Goal: Check status: Check status

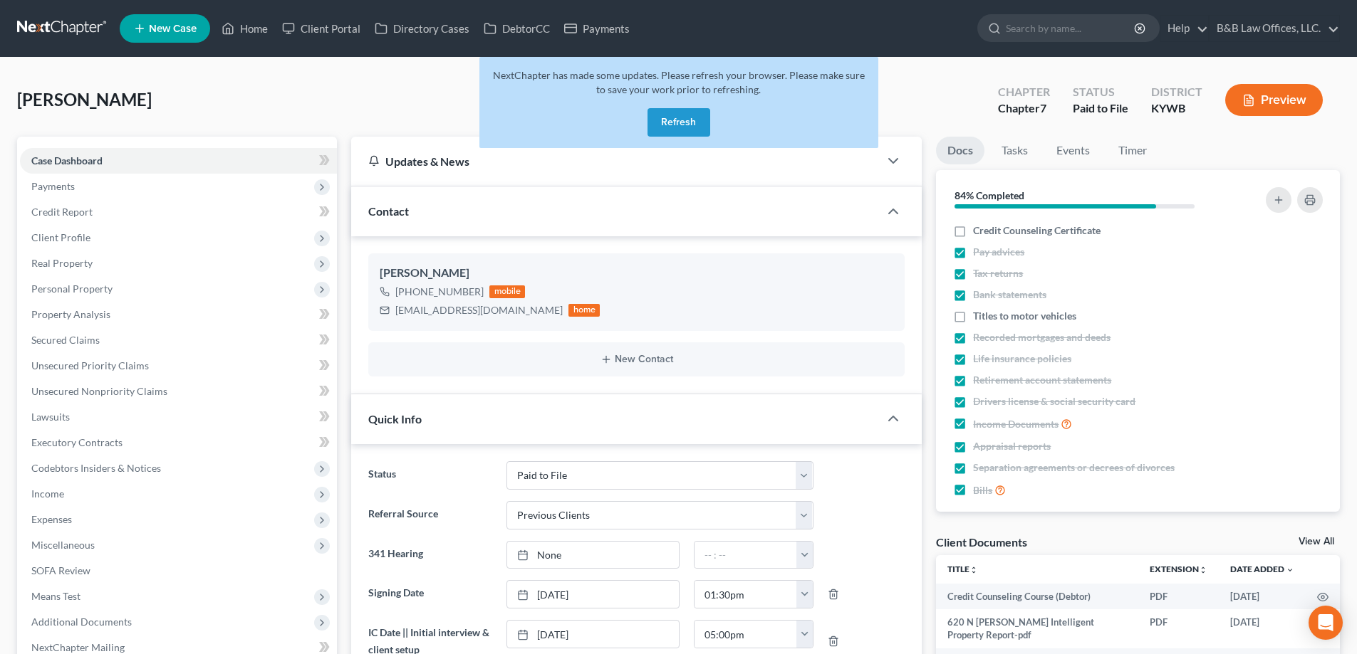
select select "12"
select select "1"
select select "0"
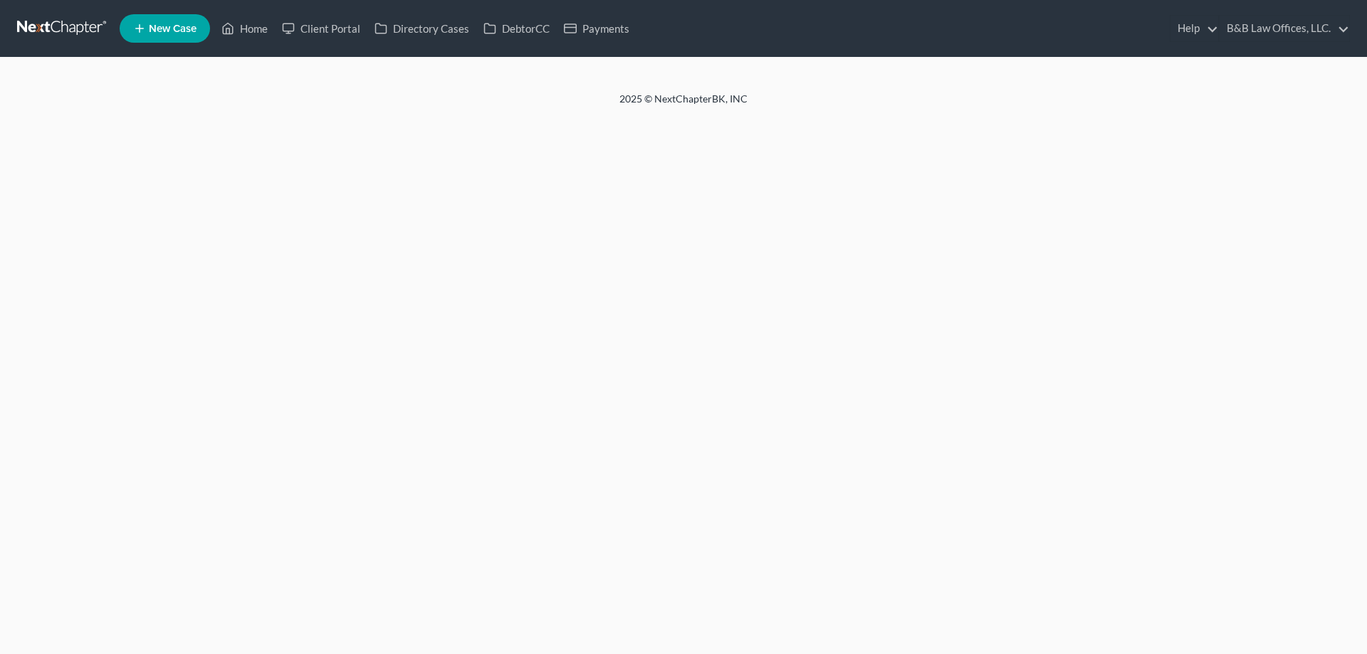
select select "12"
select select "1"
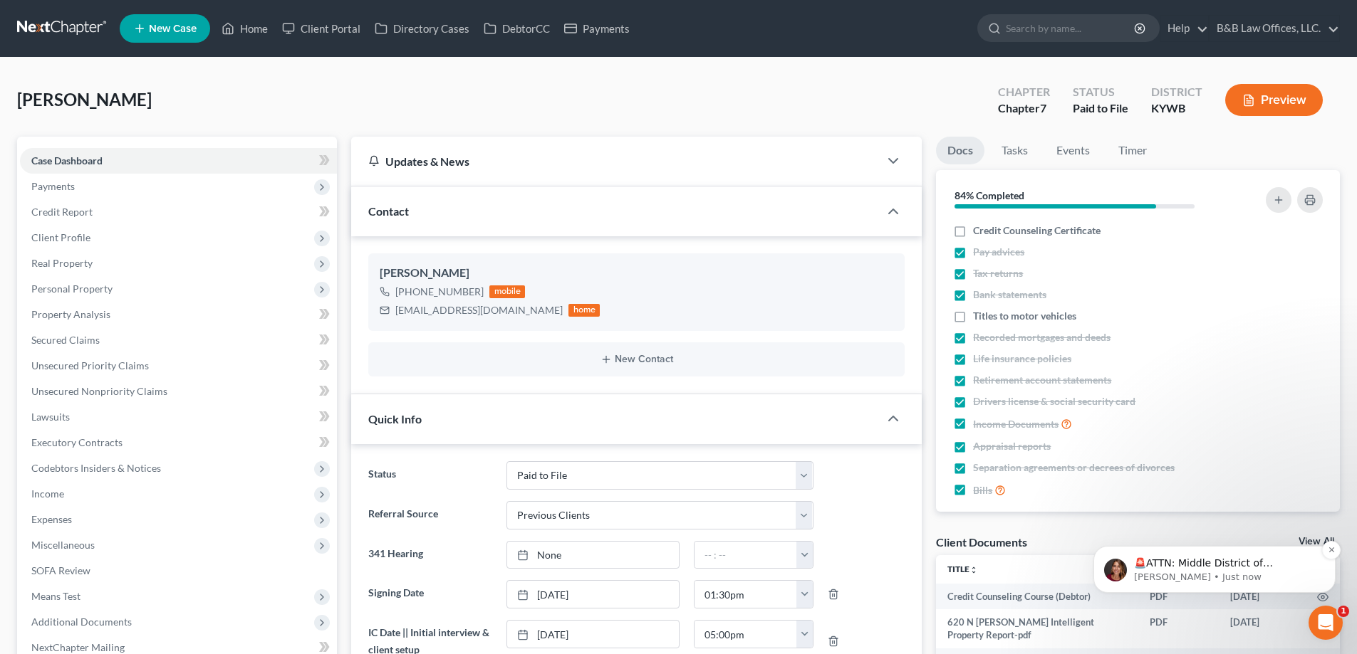
click at [1268, 568] on p "🚨ATTN: Middle District of [US_STATE] The court has added a new Credit Counselin…" at bounding box center [1226, 564] width 184 height 14
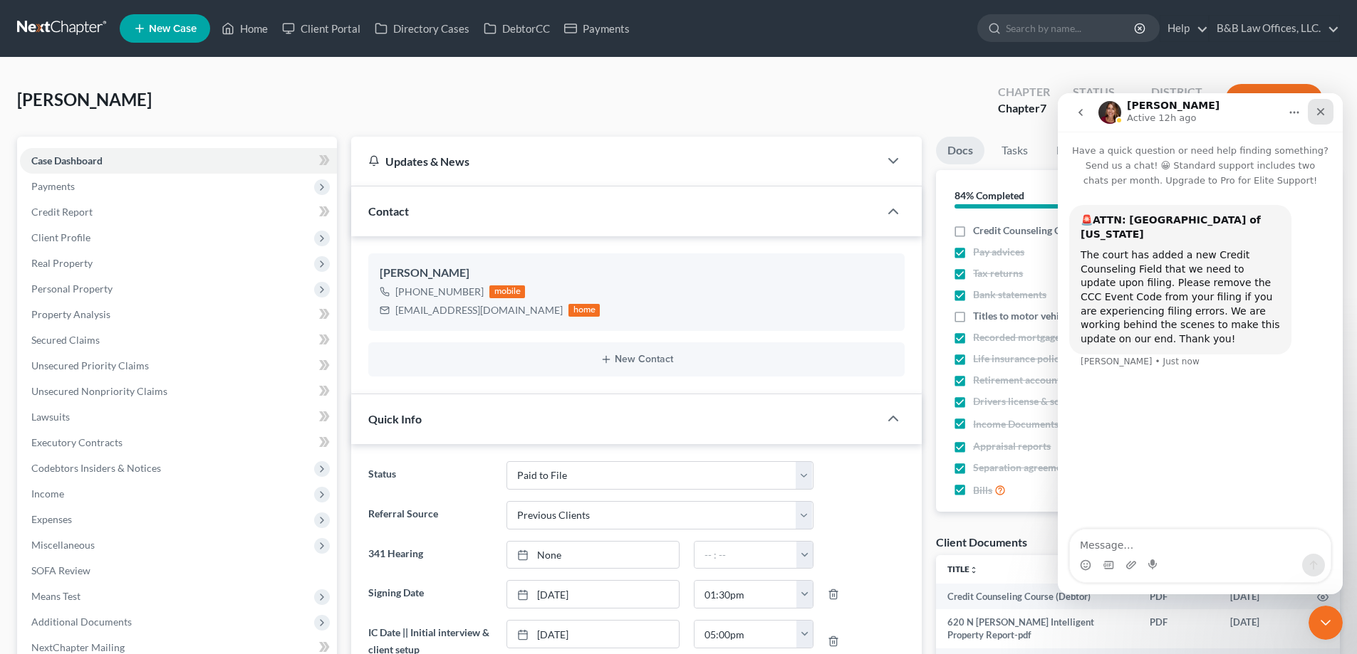
click at [1319, 113] on icon "Close" at bounding box center [1321, 112] width 8 height 8
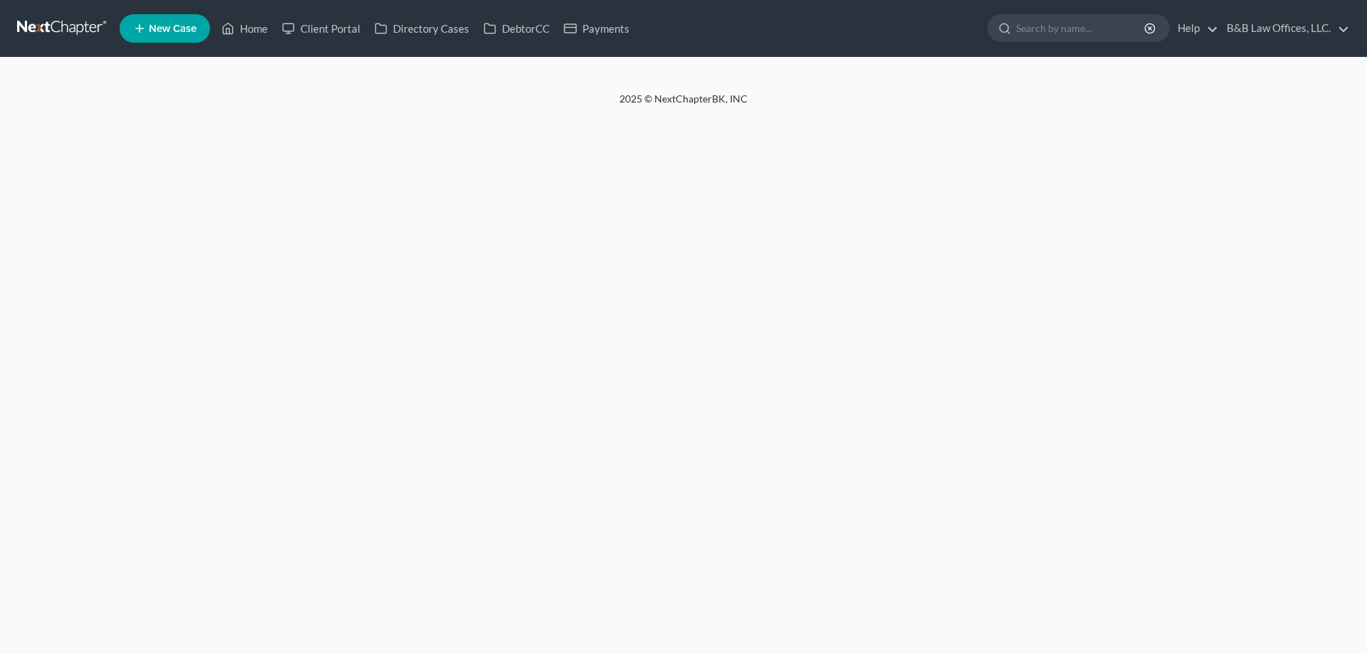
select select "14"
select select "2"
select select "0"
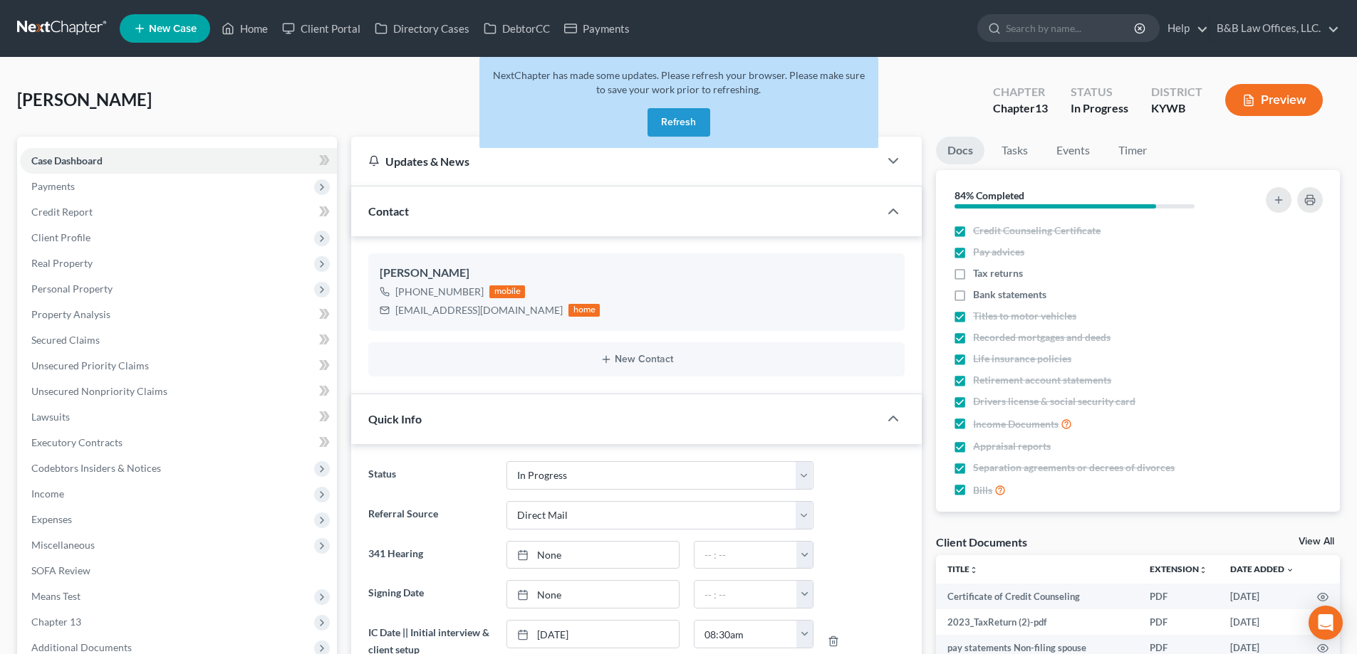
select select "9"
select select "2"
select select "0"
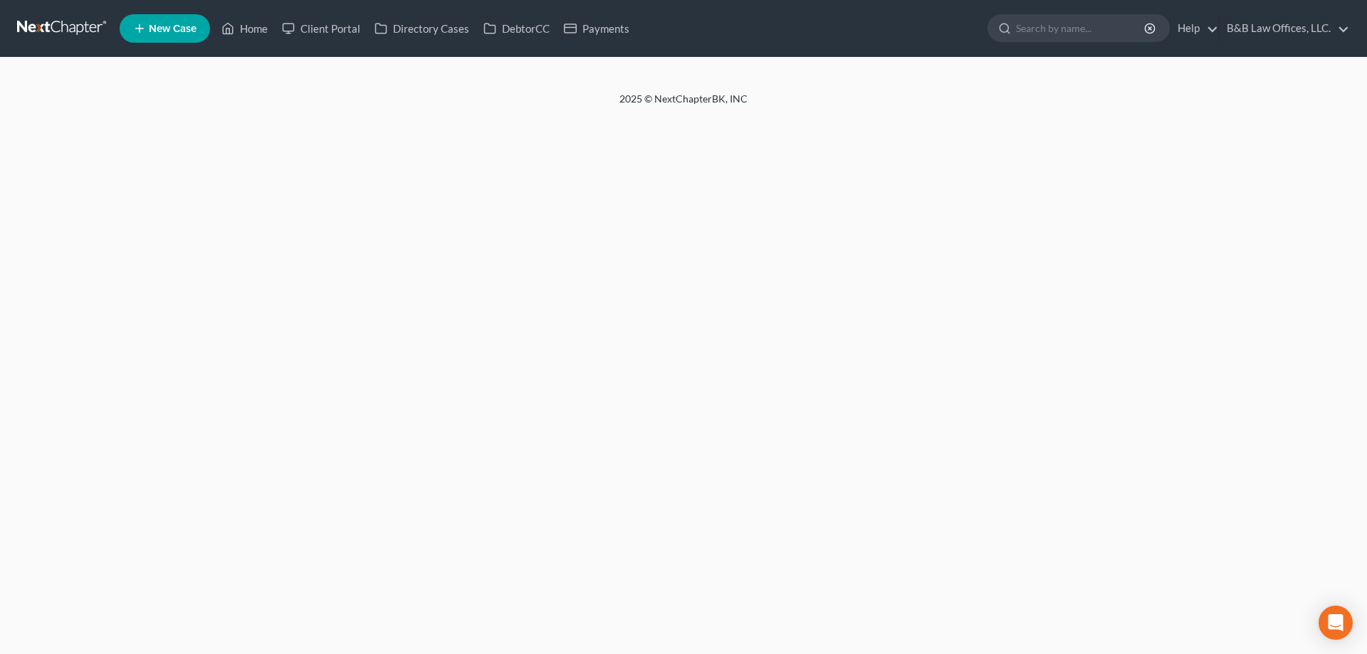
select select "2"
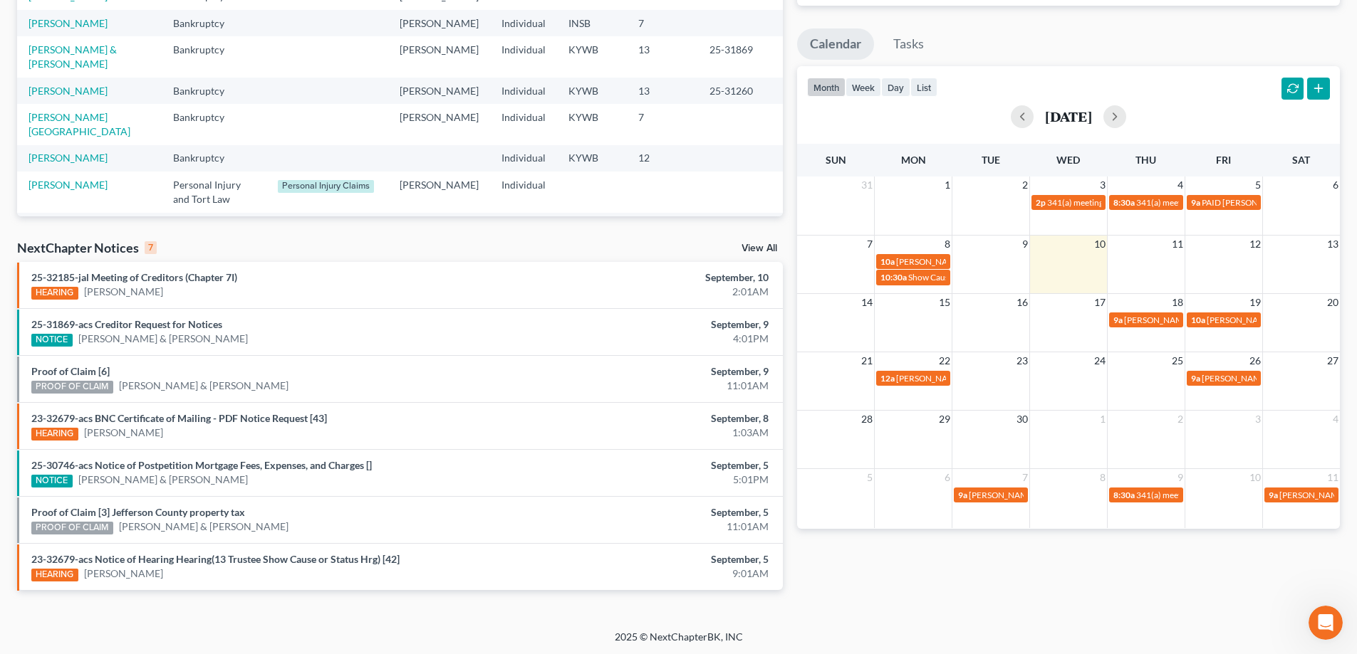
scroll to position [229, 0]
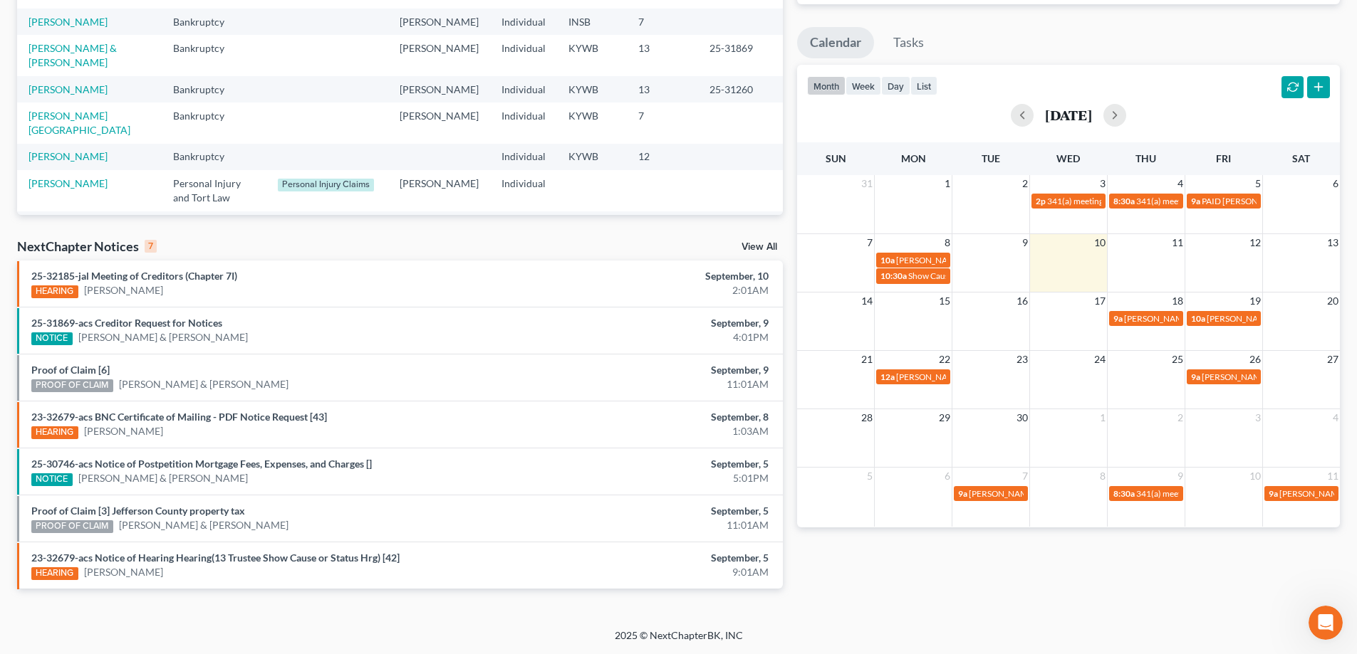
click at [759, 247] on link "View All" at bounding box center [759, 247] width 36 height 10
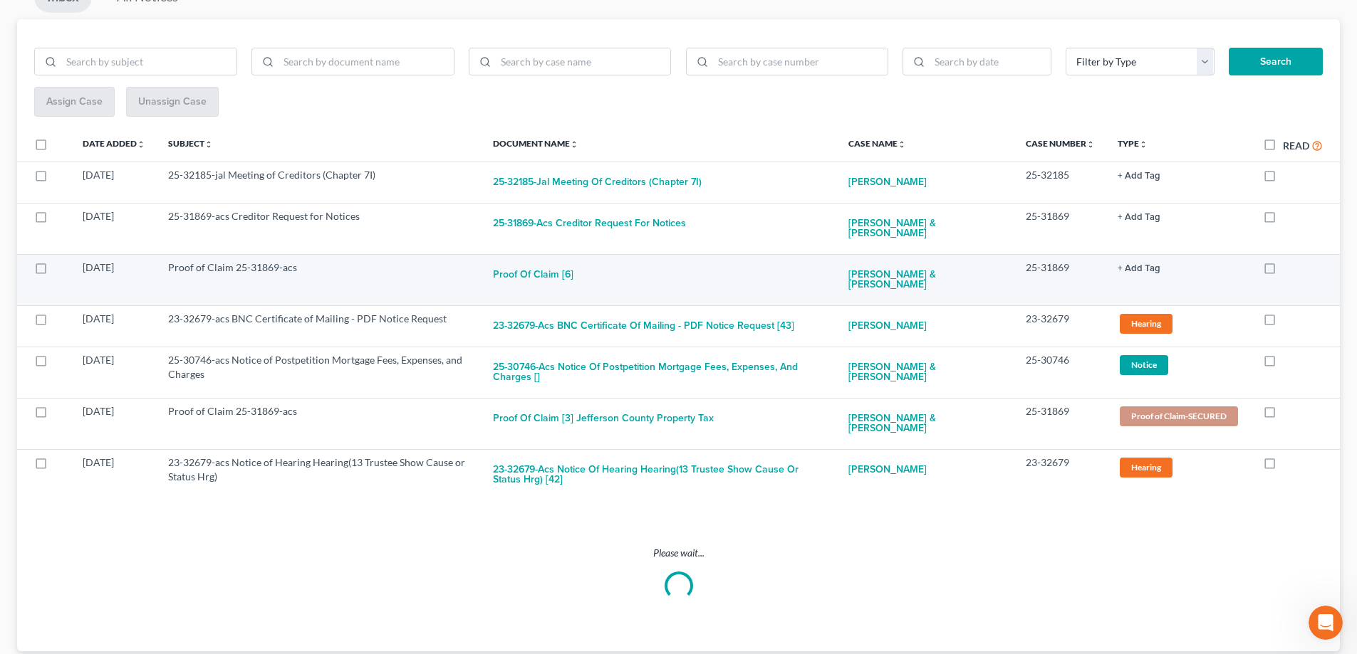
scroll to position [207, 0]
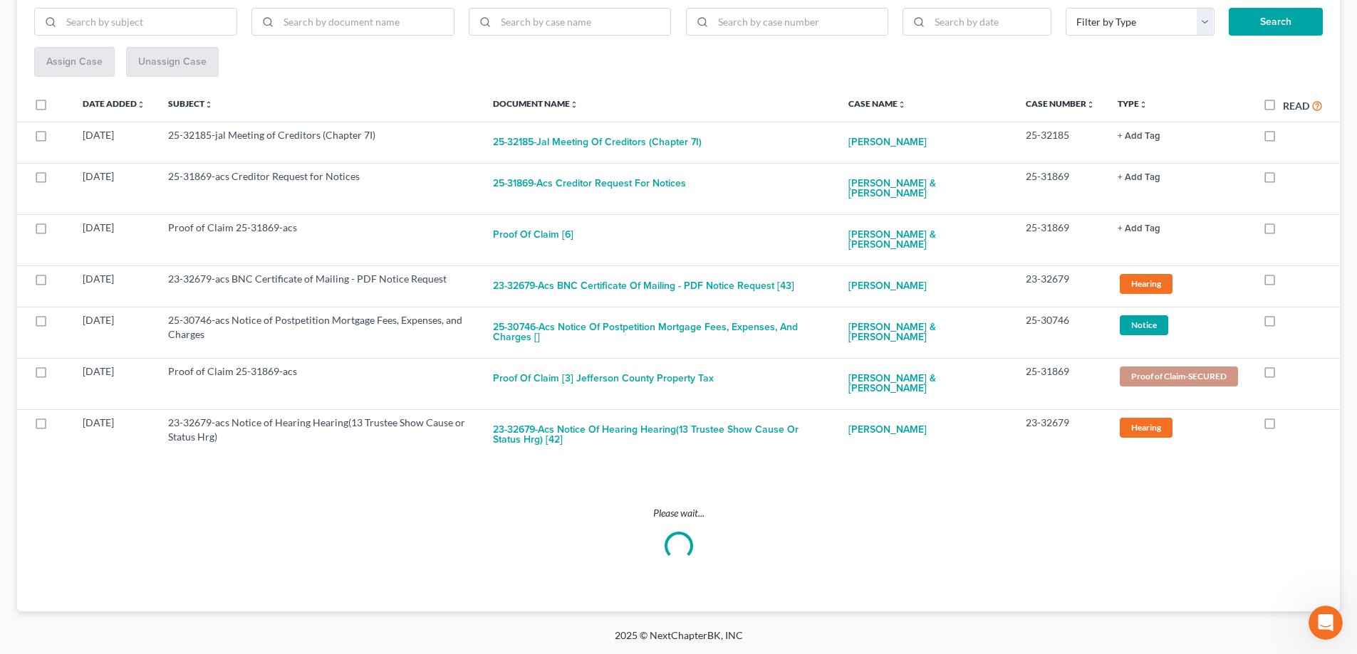
drag, startPoint x: 700, startPoint y: 431, endPoint x: 622, endPoint y: 469, distance: 86.6
click at [598, 505] on div "Please wait..." at bounding box center [678, 533] width 1288 height 122
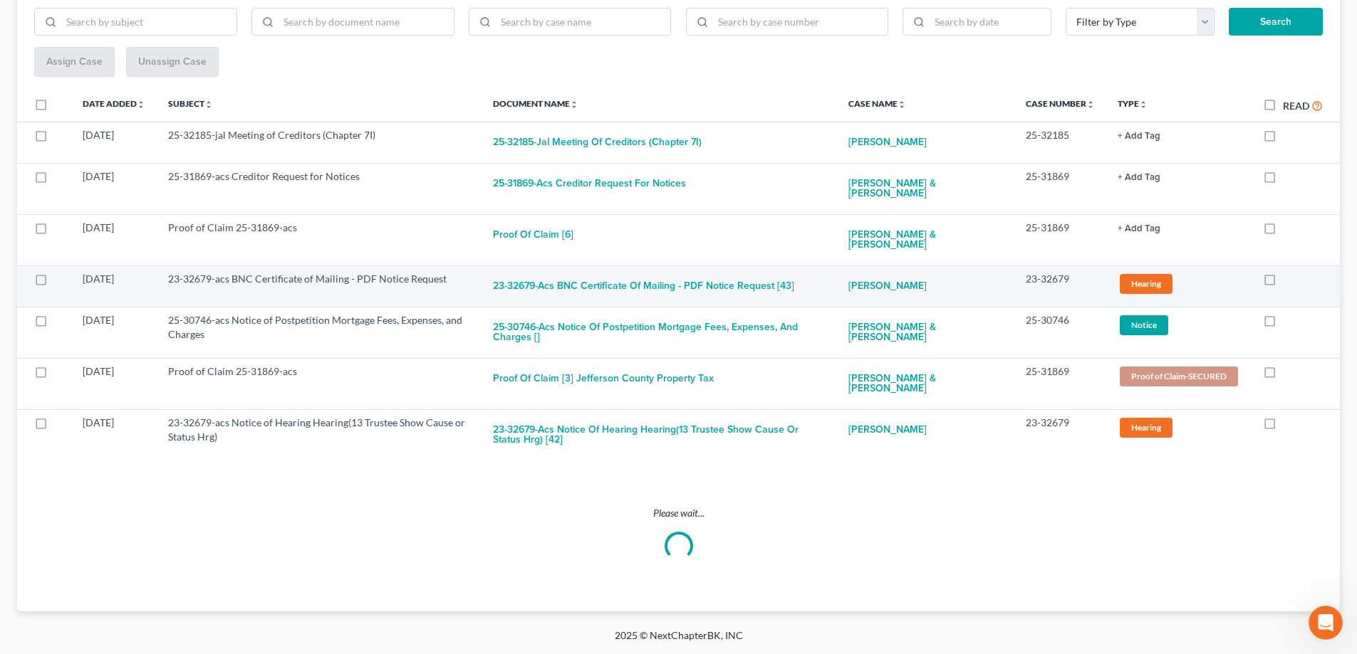
scroll to position [85, 0]
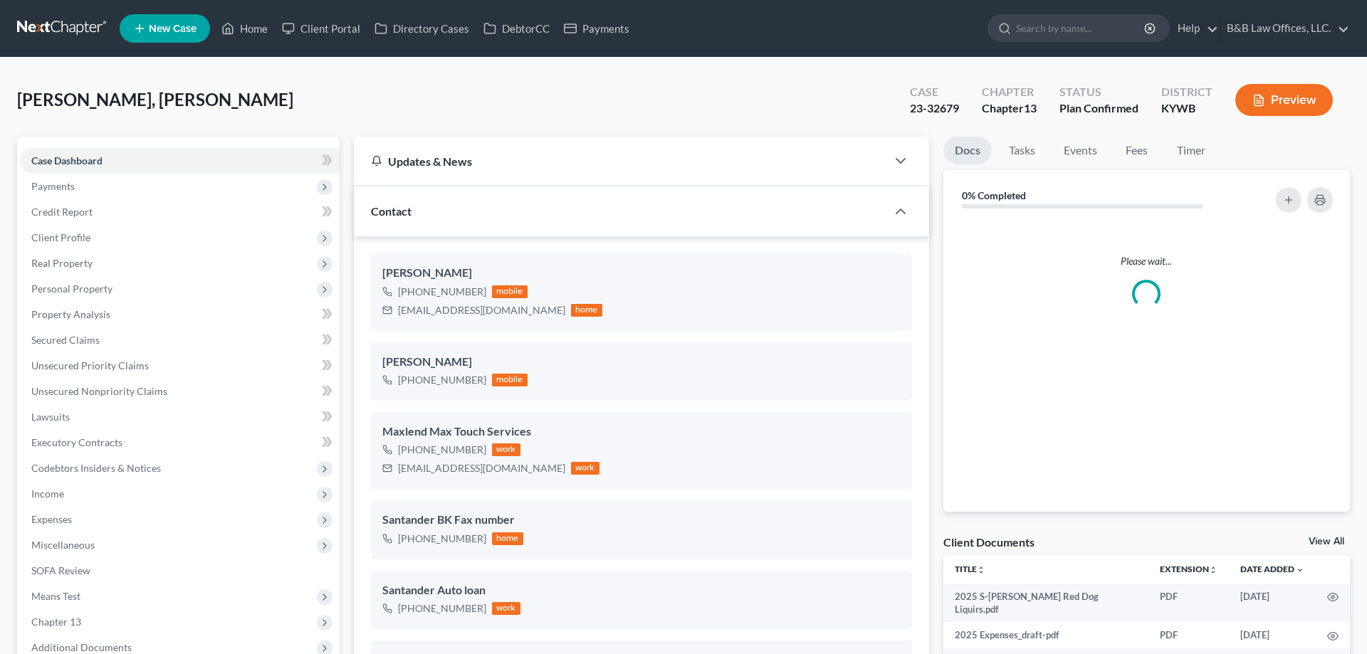
select select "2"
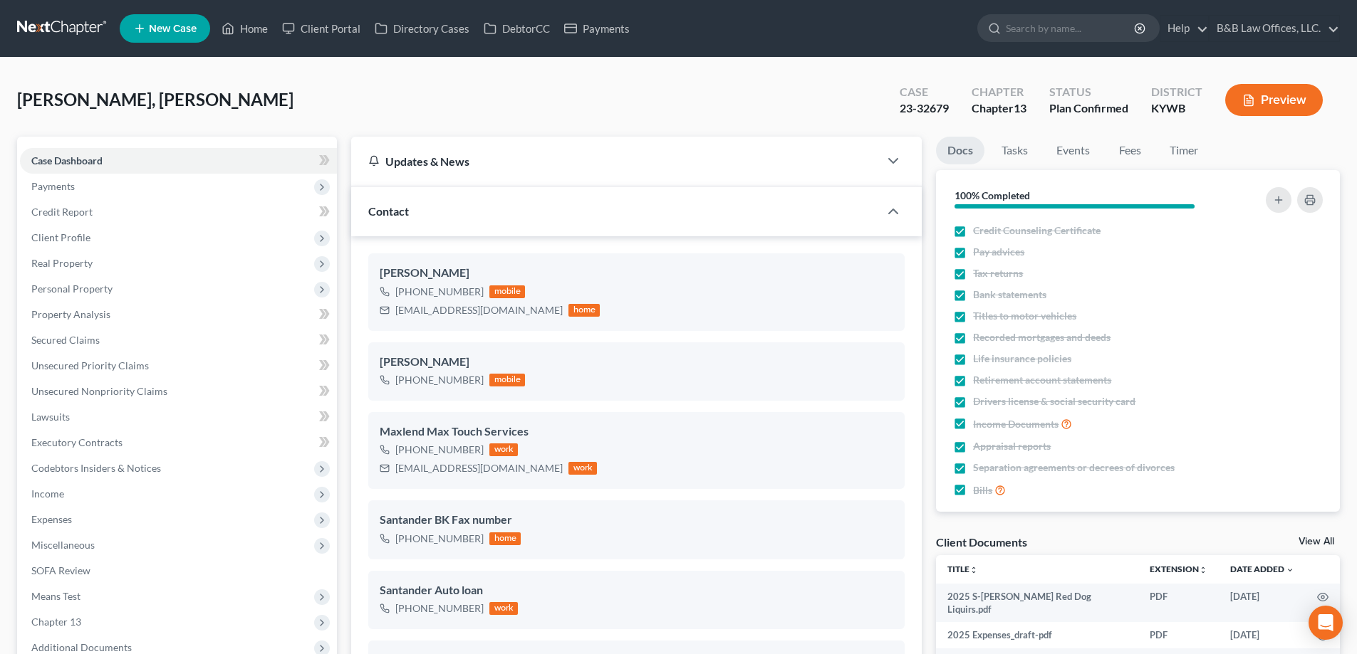
scroll to position [8518, 0]
